Goal: Use online tool/utility: Use online tool/utility

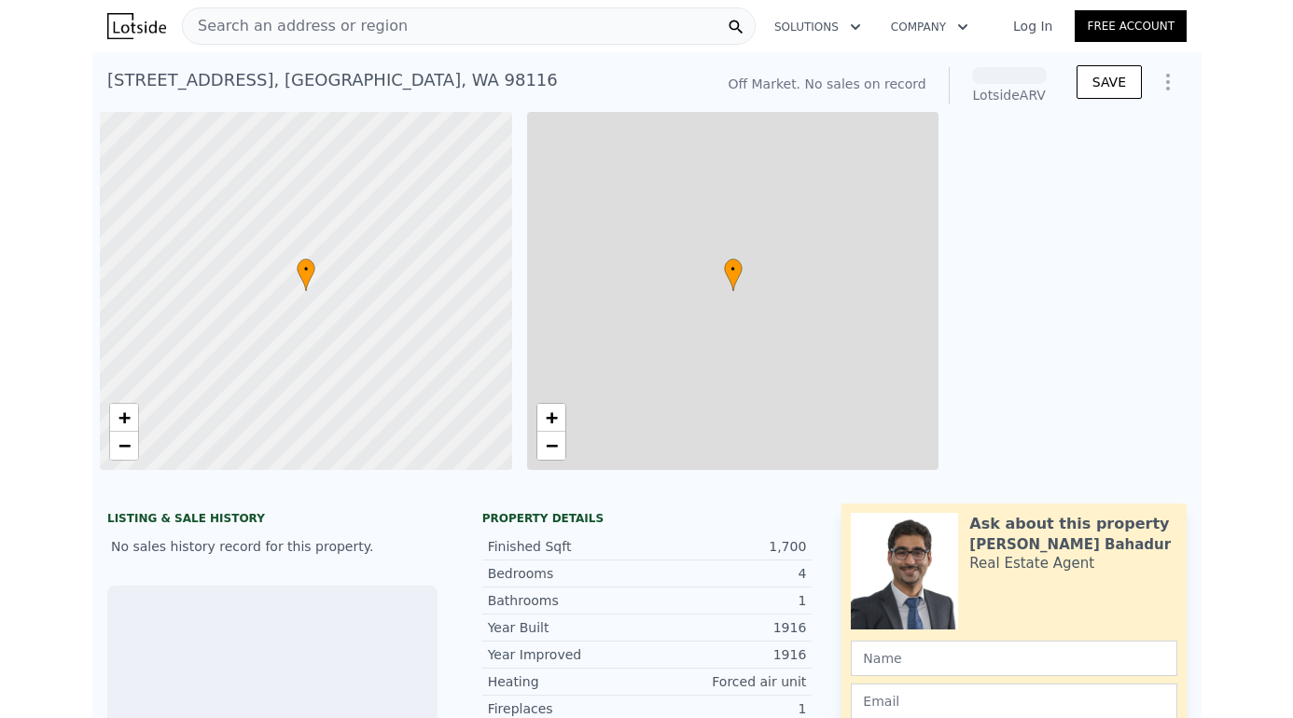
scroll to position [0, 7]
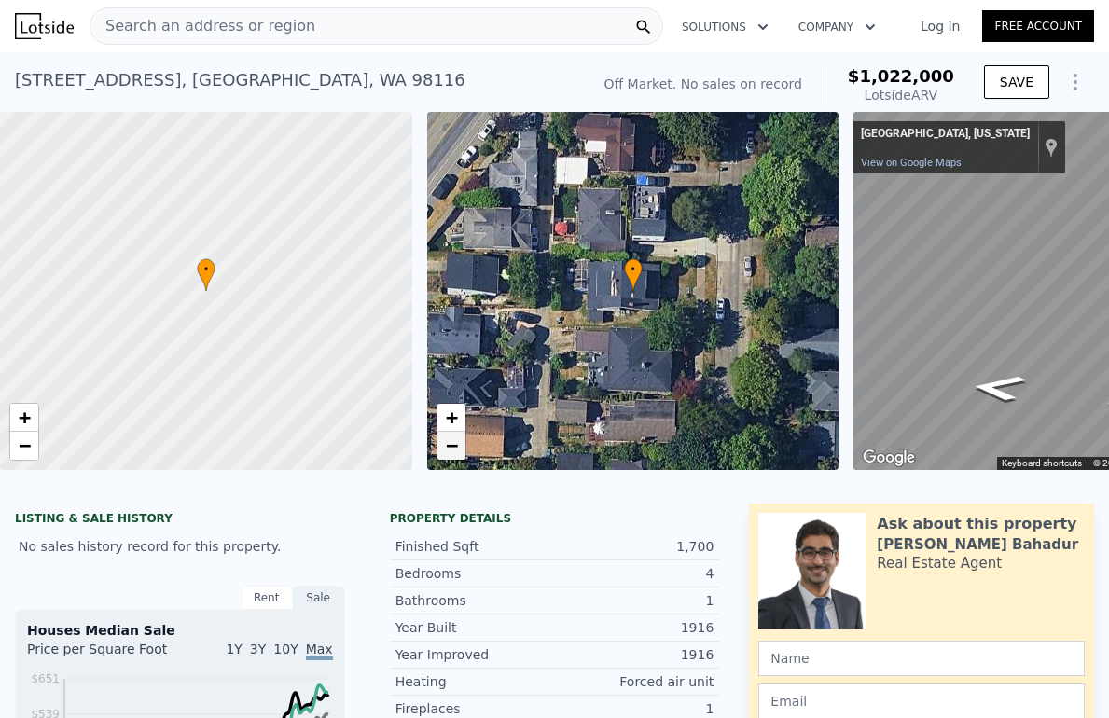
click at [446, 449] on span "−" at bounding box center [451, 445] width 12 height 23
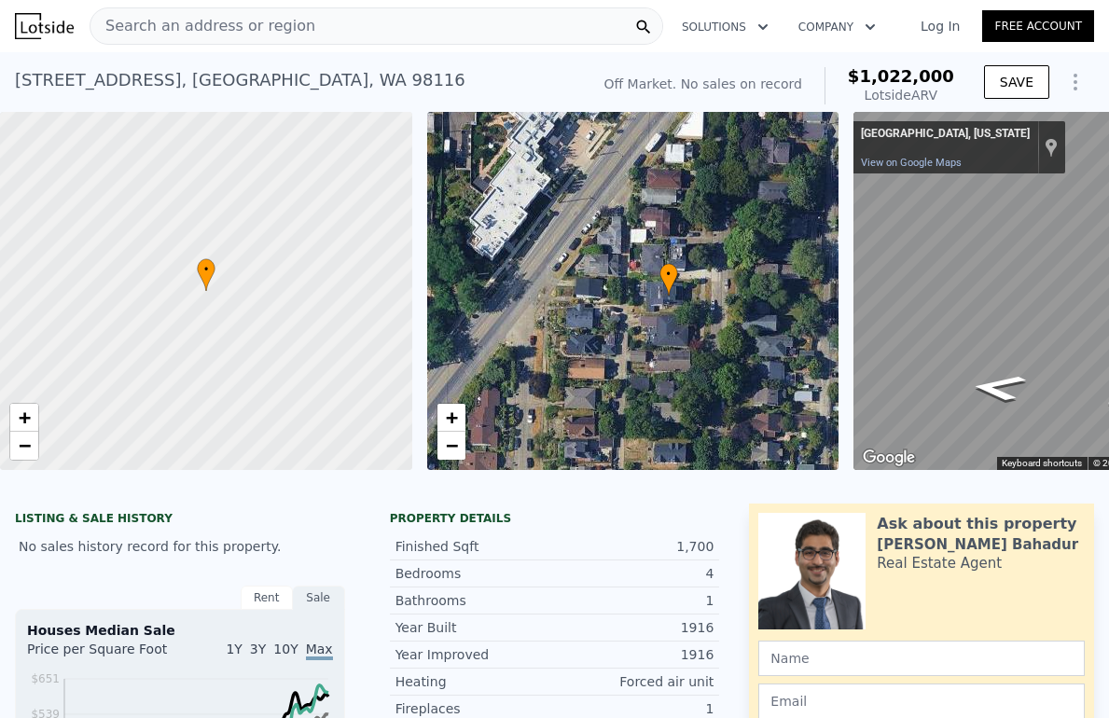
drag, startPoint x: 615, startPoint y: 312, endPoint x: 651, endPoint y: 316, distance: 36.7
click at [651, 316] on div "• + −" at bounding box center [633, 291] width 412 height 358
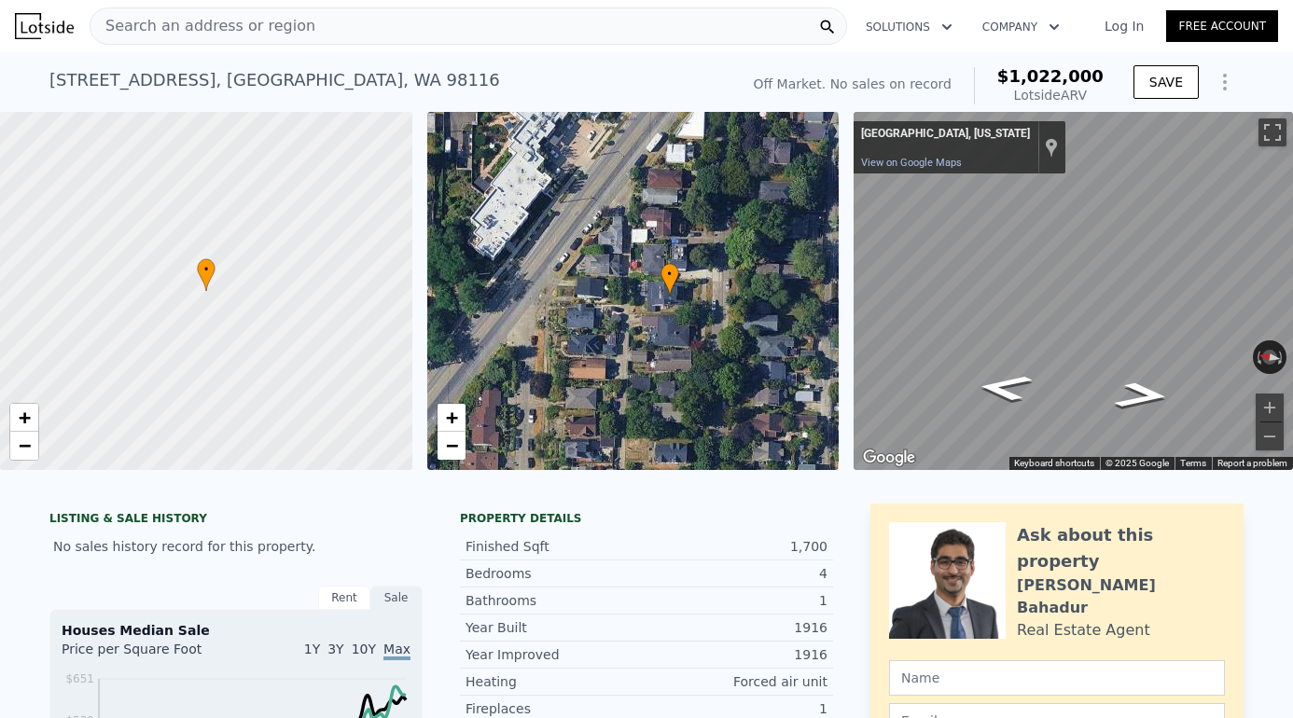
click at [1095, 88] on icon "Show Options" at bounding box center [1224, 82] width 22 height 22
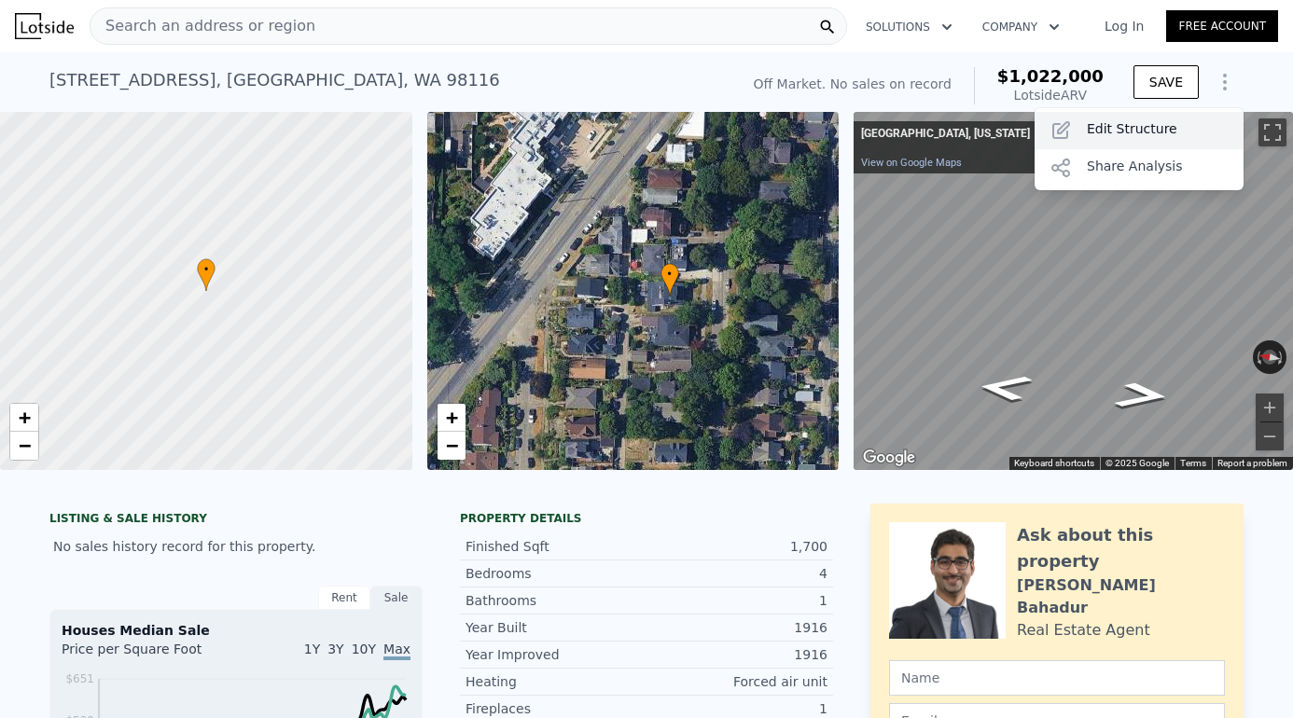
click at [1095, 140] on div "Edit Structure" at bounding box center [1138, 130] width 209 height 37
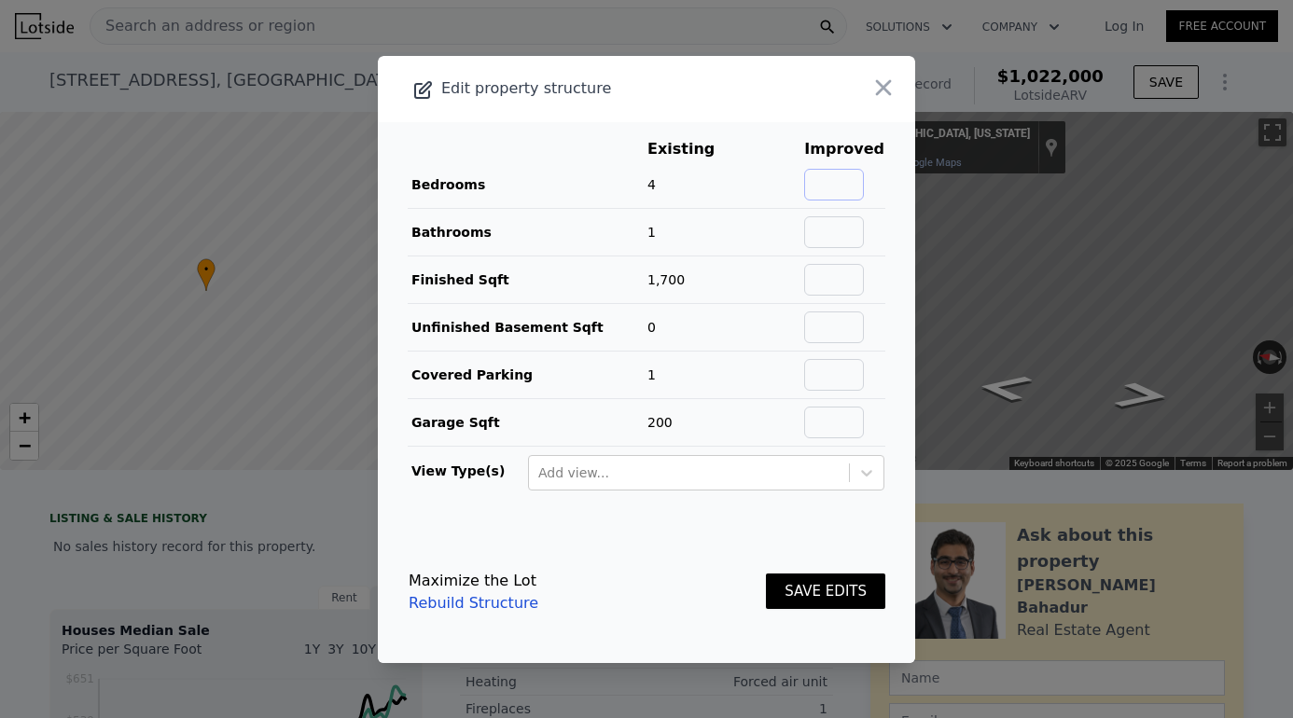
click at [838, 184] on input "text" at bounding box center [834, 185] width 60 height 32
type input "5"
type input "2.5"
type input "2610"
type input "0"
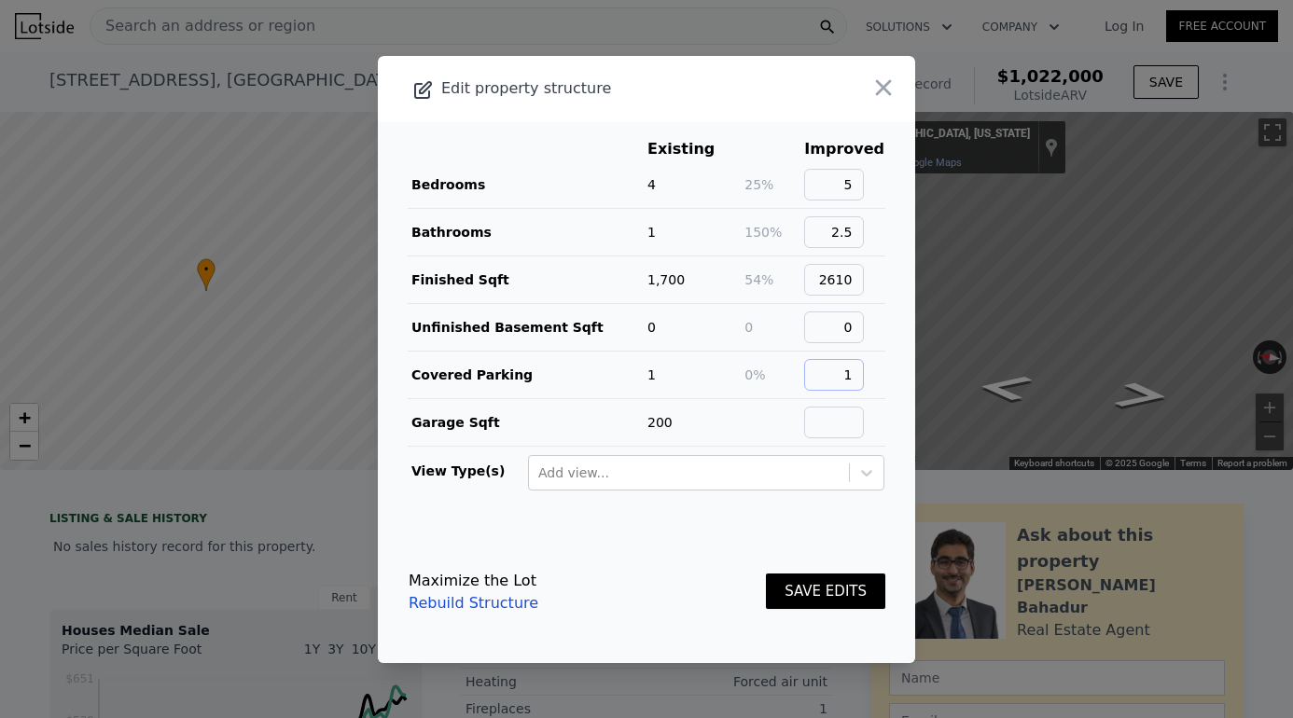
type input "1"
type input "200"
click at [766, 574] on button "SAVE EDITS" at bounding box center [825, 592] width 119 height 36
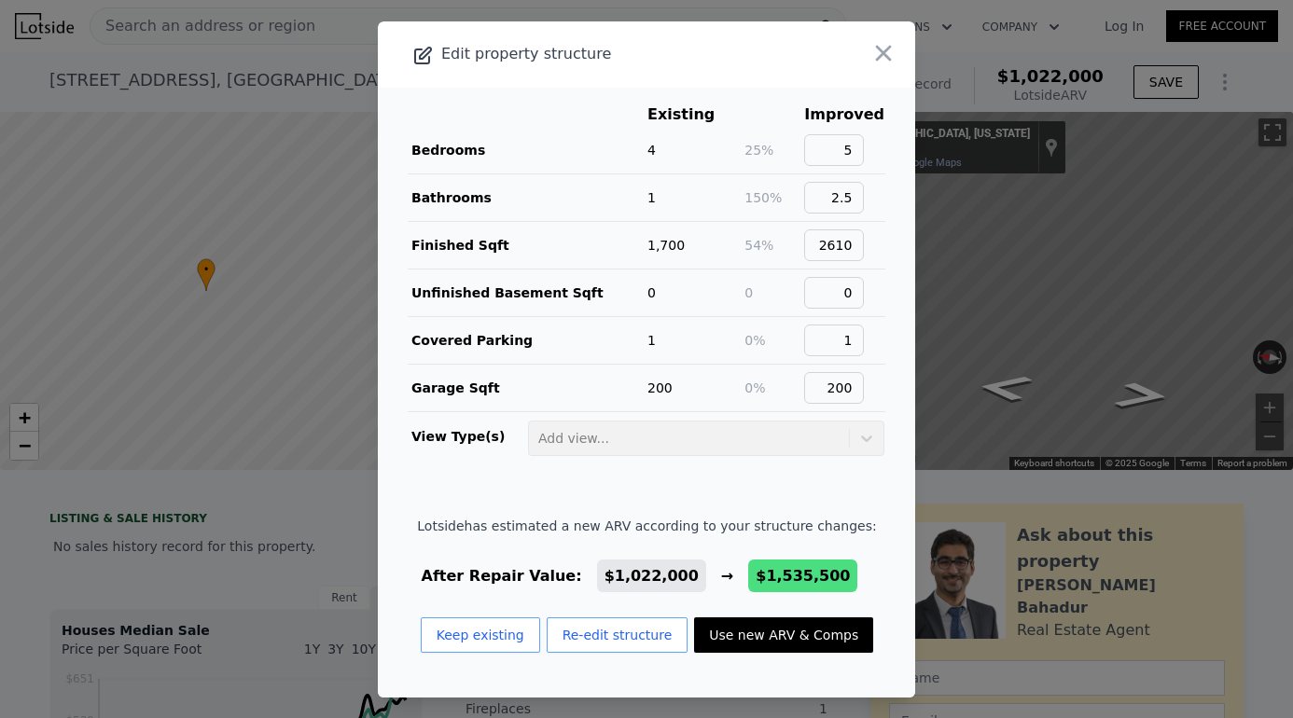
click at [759, 638] on button "Use new ARV & Comps" at bounding box center [783, 634] width 179 height 35
type input "3"
type input "5"
type input "1.5"
type input "1920"
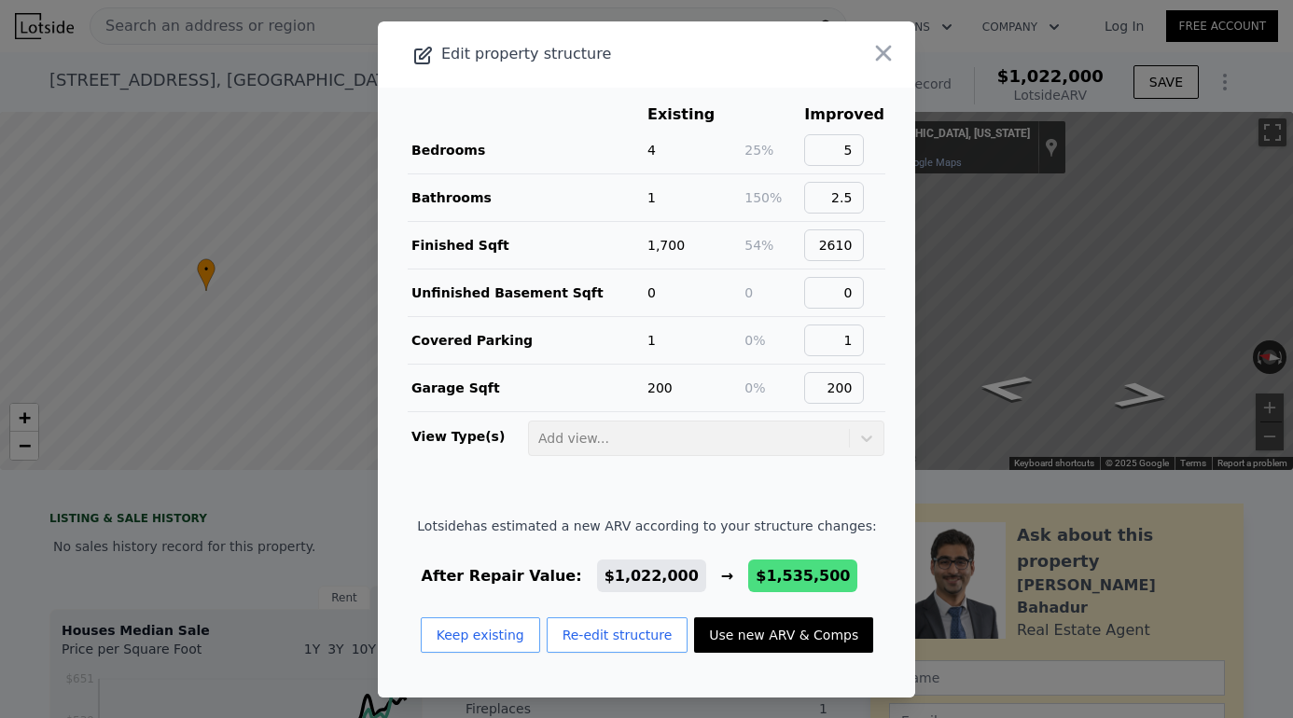
type input "3010"
type input "3375"
type input "7800"
checkbox input "false"
checkbox input "true"
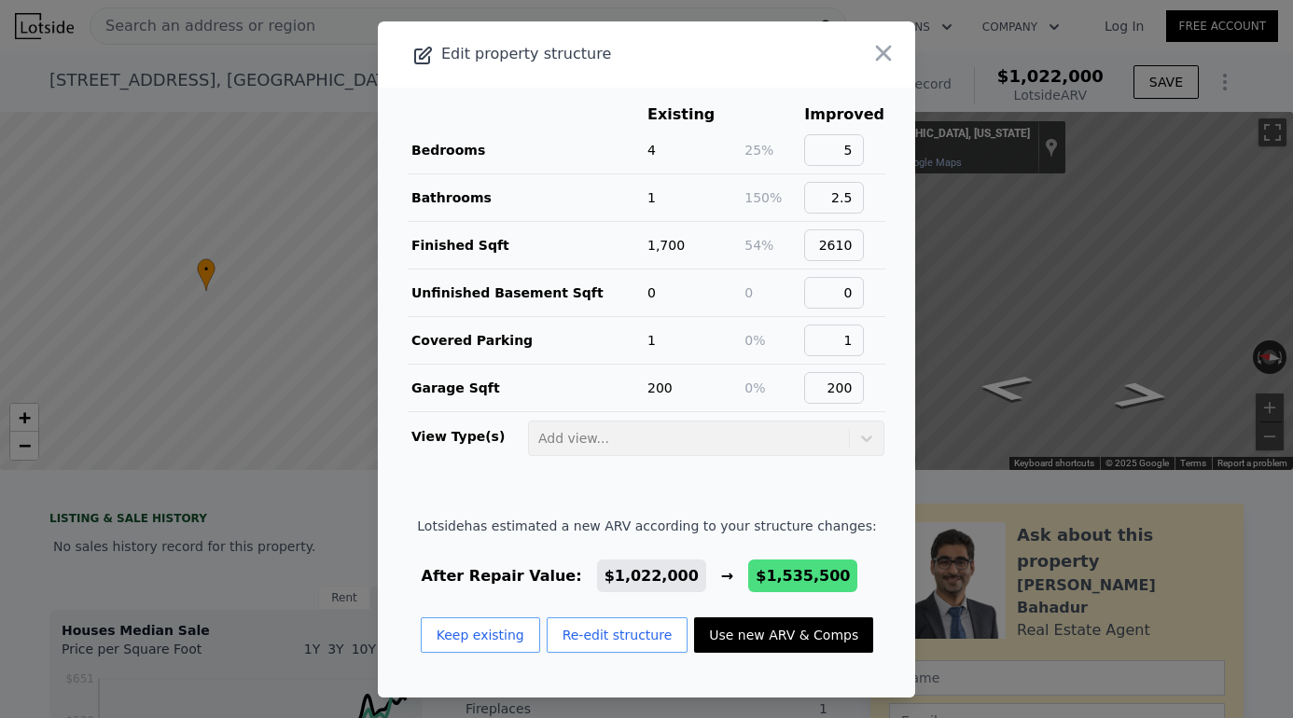
checkbox input "true"
type input "$ 1,535,500"
type input "$ 505,777"
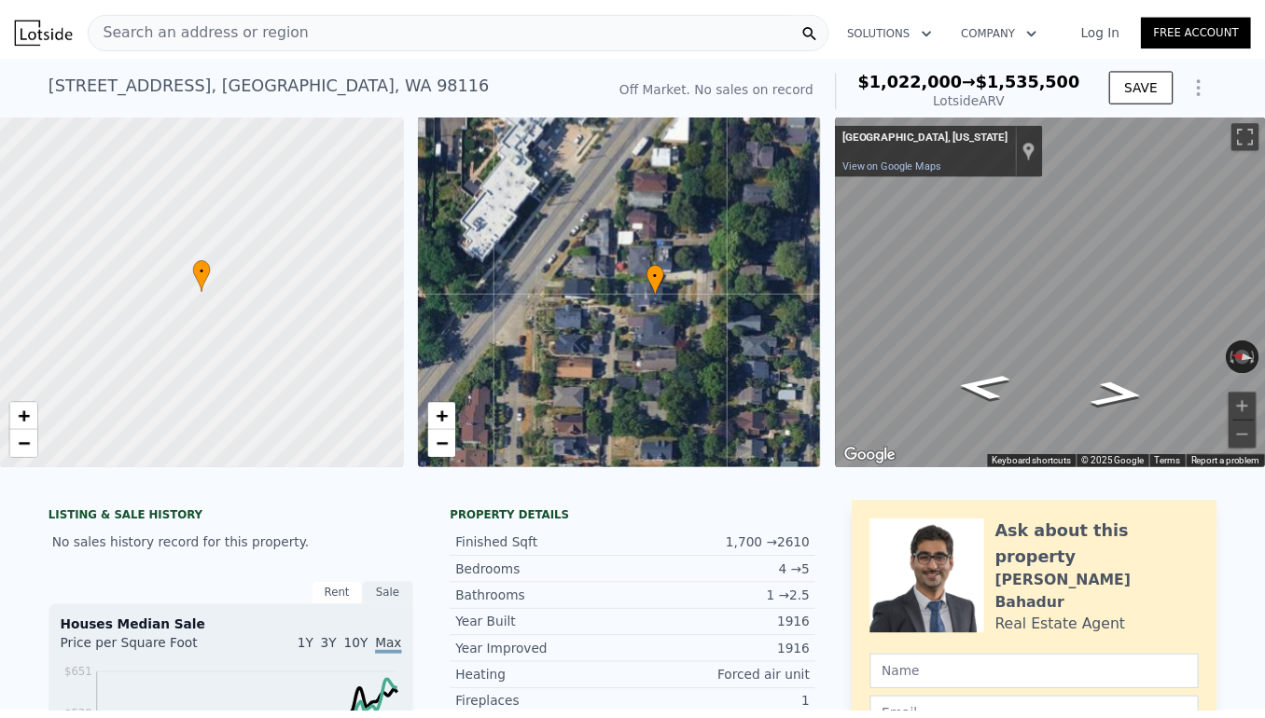
scroll to position [7, 0]
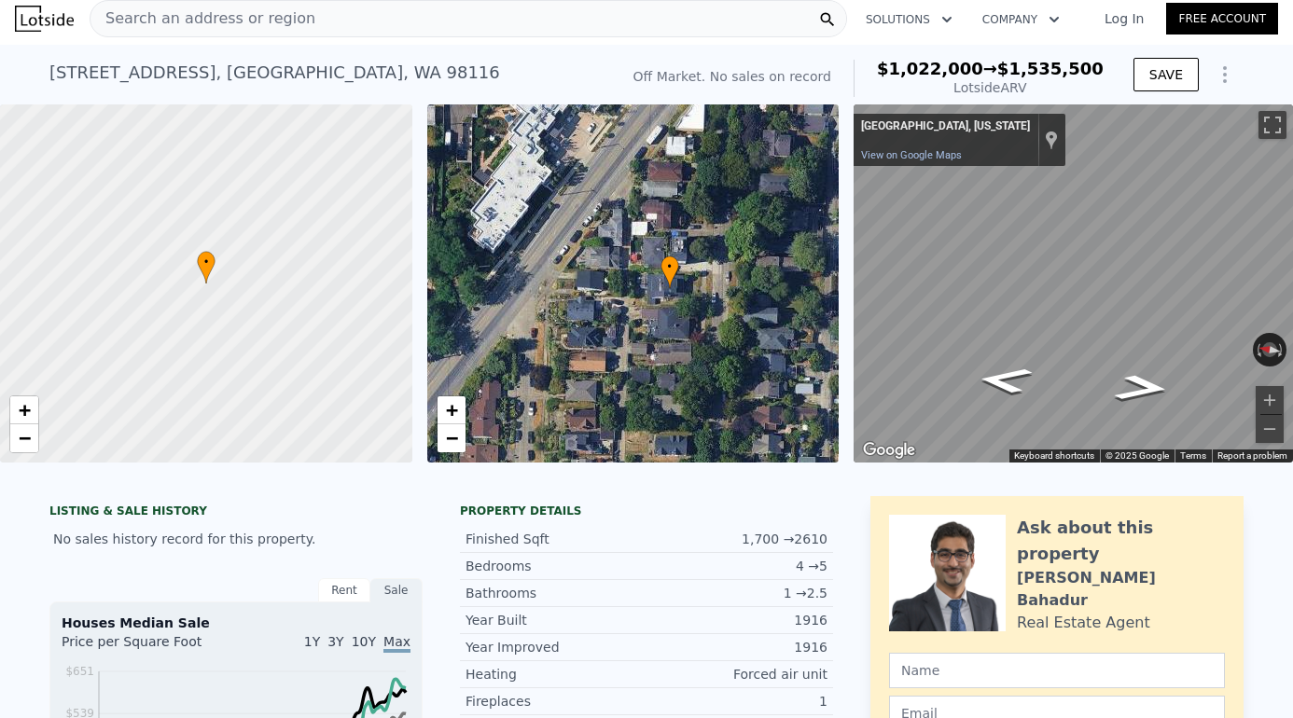
drag, startPoint x: 26, startPoint y: 602, endPoint x: 63, endPoint y: 600, distance: 37.4
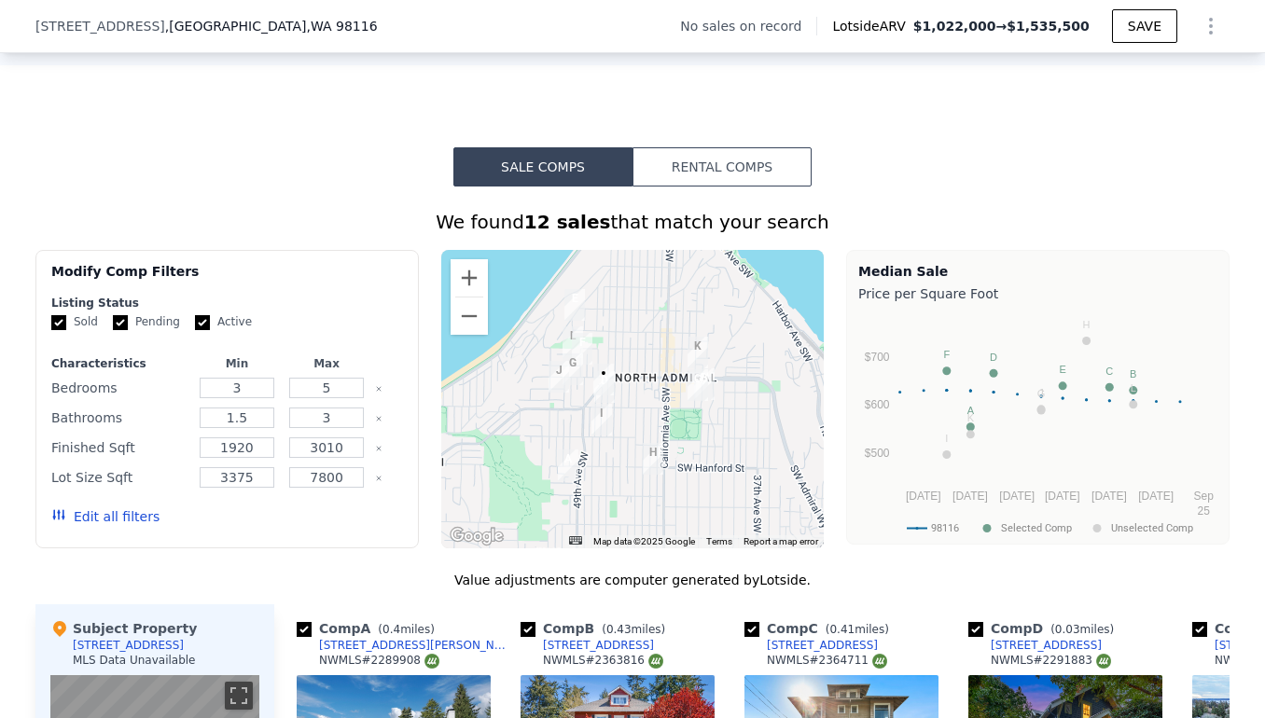
scroll to position [1390, 0]
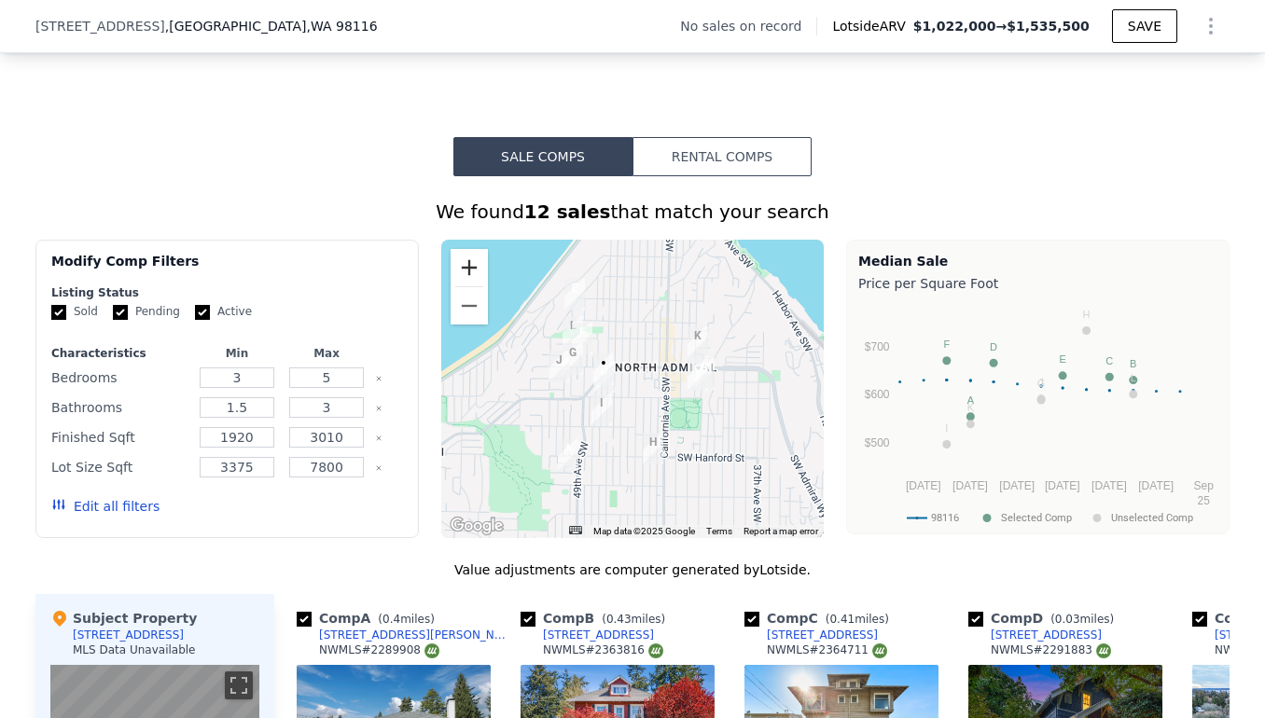
click at [460, 262] on button "Zoom in" at bounding box center [469, 267] width 37 height 37
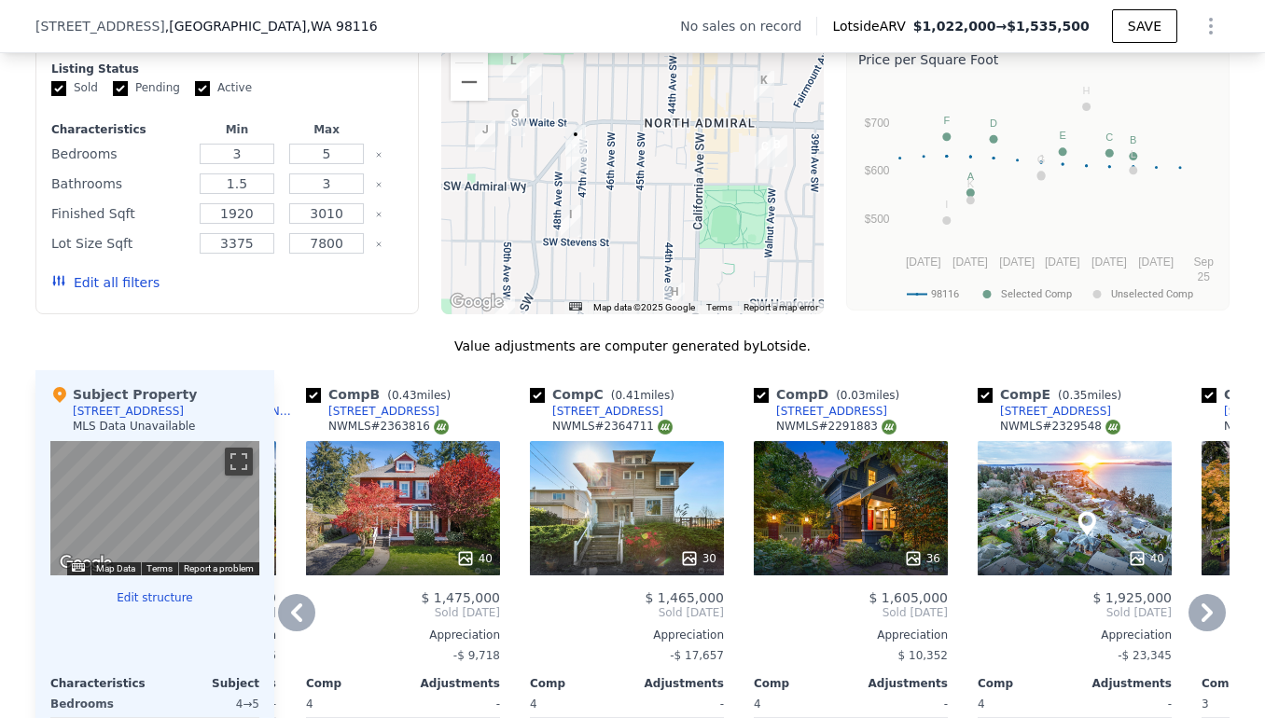
scroll to position [1607, 0]
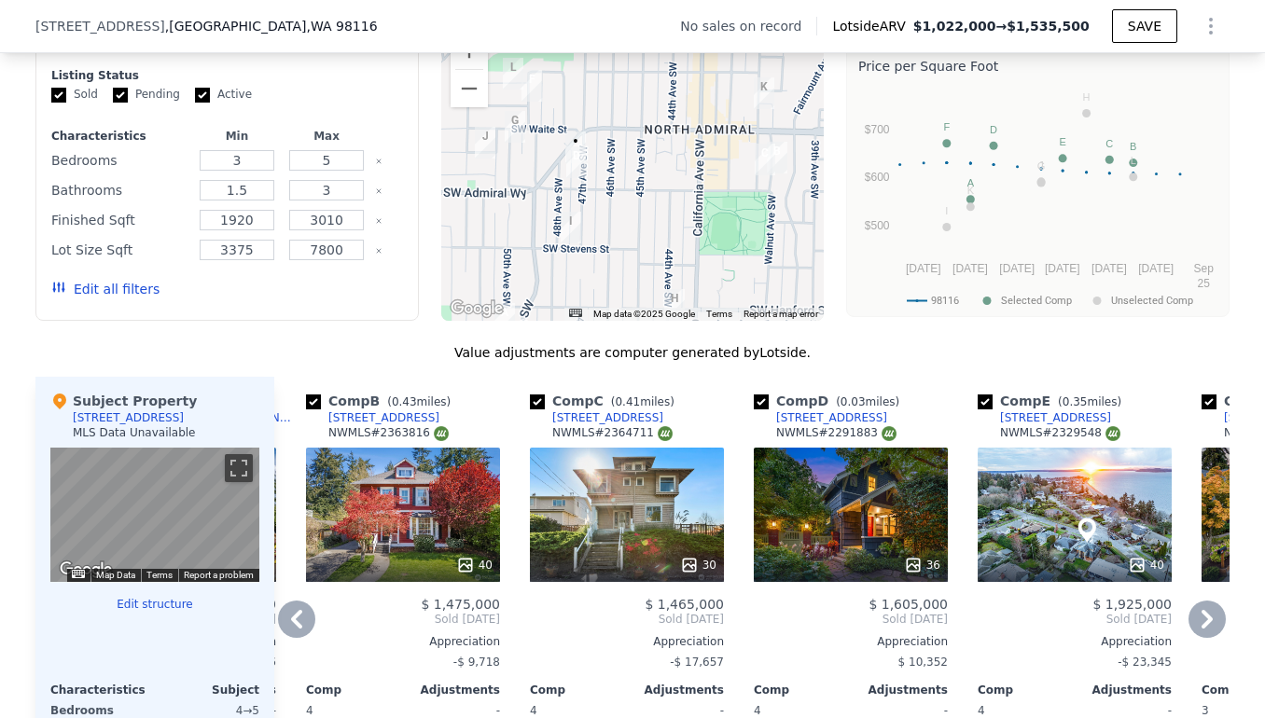
click at [828, 592] on div "Comp D ( 0.03 miles) [STREET_ADDRESS] # 2291883 36 $ 1,605,000 Sold [DATE] Appr…" at bounding box center [850, 677] width 209 height 600
click at [827, 562] on div "36" at bounding box center [851, 565] width 178 height 19
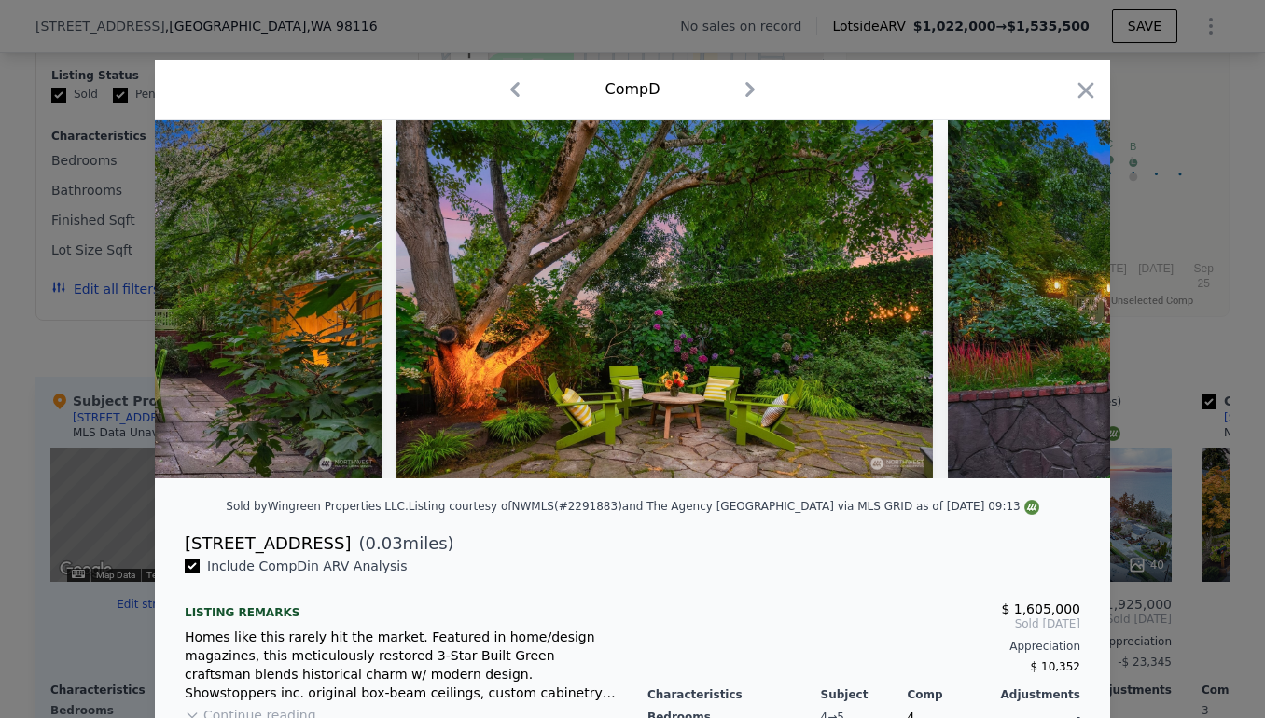
scroll to position [0, 18891]
